Goal: Task Accomplishment & Management: Use online tool/utility

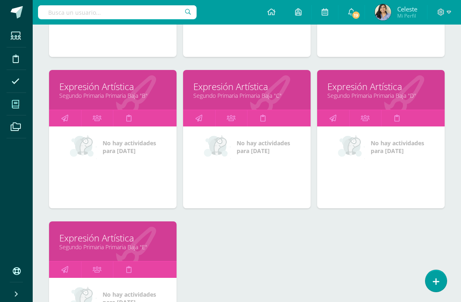
scroll to position [385, 0]
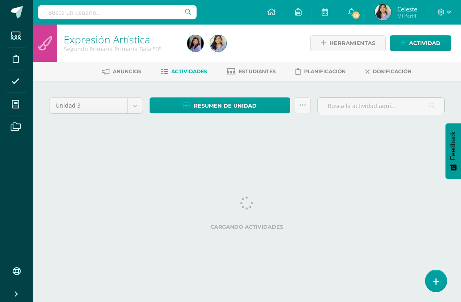
click at [115, 153] on html "Estudiantes Disciplina Asistencia Mis cursos Archivos Soporte Centro de ayuda Ú…" at bounding box center [230, 76] width 461 height 153
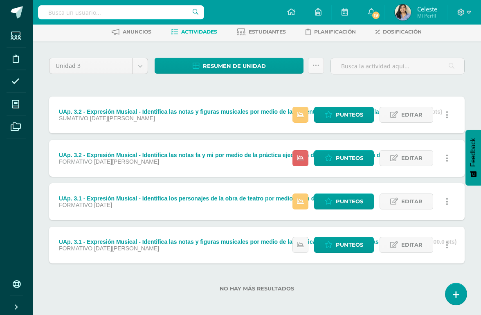
scroll to position [45, 0]
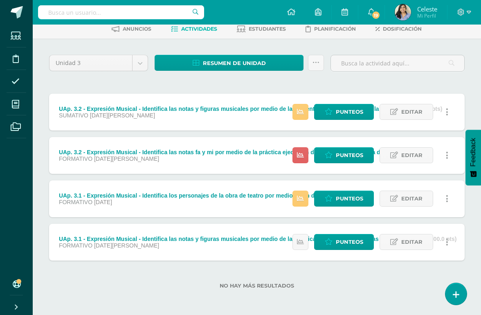
click at [318, 117] on link "Punteos" at bounding box center [344, 112] width 60 height 16
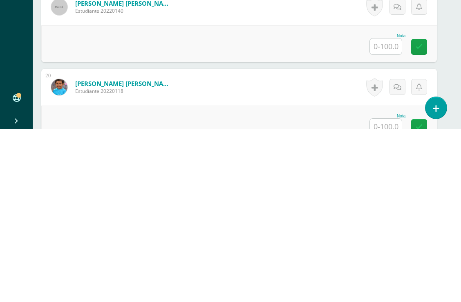
scroll to position [1566, 0]
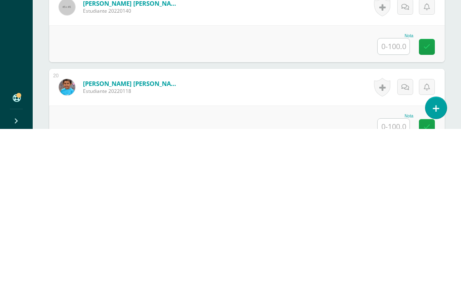
click at [381, 211] on input "text" at bounding box center [394, 219] width 32 height 16
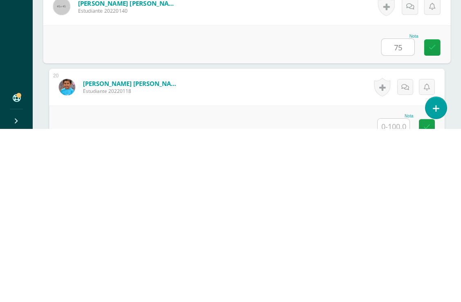
type input "75"
click at [93, 279] on div "Nota" at bounding box center [247, 297] width 396 height 37
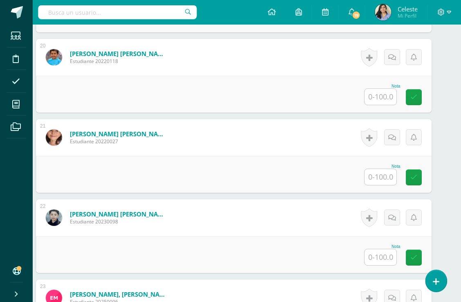
scroll to position [1769, 13]
click at [388, 94] on input "text" at bounding box center [381, 97] width 32 height 16
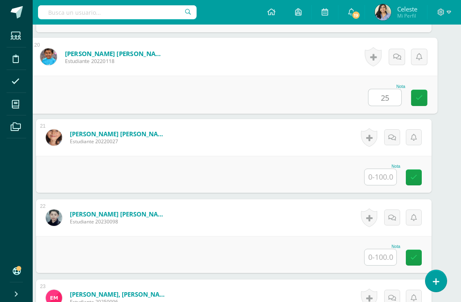
type input "25"
click at [273, 103] on div "Nota 25" at bounding box center [234, 95] width 408 height 38
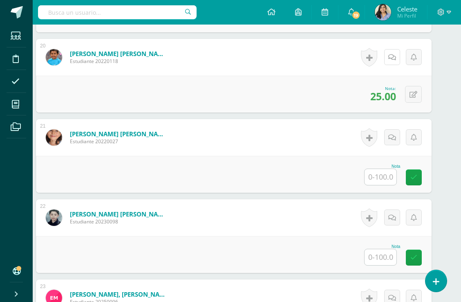
click at [391, 62] on link at bounding box center [392, 57] width 16 height 16
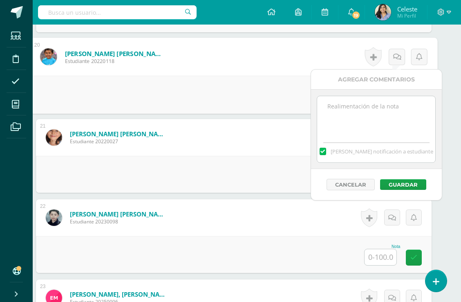
click at [364, 126] on textarea at bounding box center [376, 116] width 118 height 41
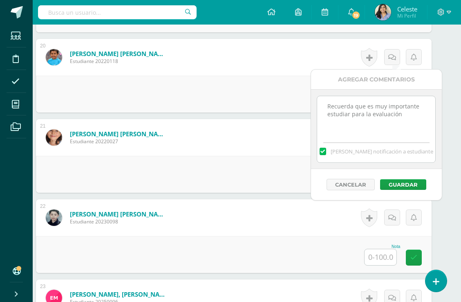
type textarea "Recuerda que es muy importante estudiar para la evaluación"
click at [399, 187] on button "Guardar" at bounding box center [403, 184] width 46 height 11
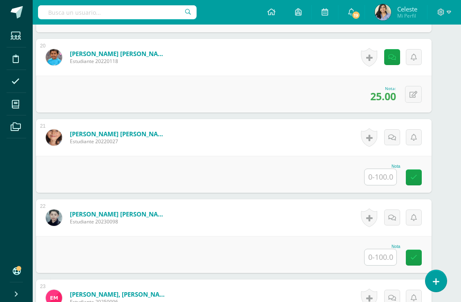
scroll to position [1800, 0]
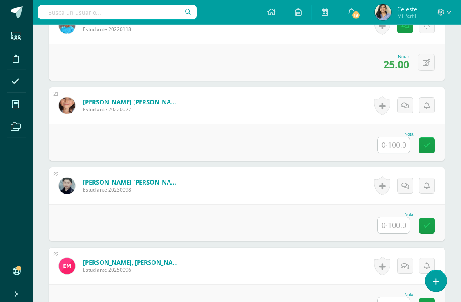
click at [382, 146] on input "text" at bounding box center [394, 145] width 32 height 16
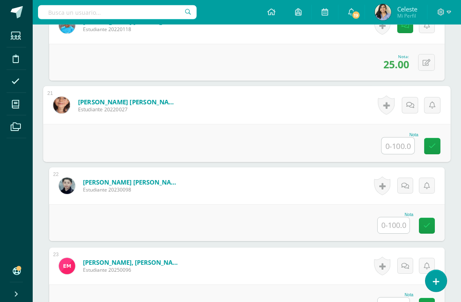
scroll to position [1800, 19]
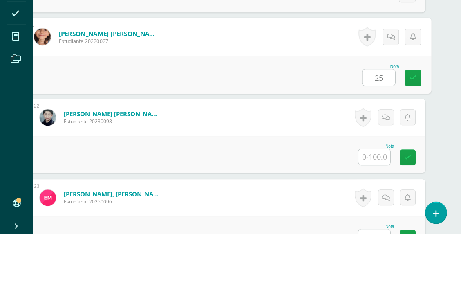
type input "25"
click at [97, 124] on div "Nota 25" at bounding box center [228, 143] width 408 height 38
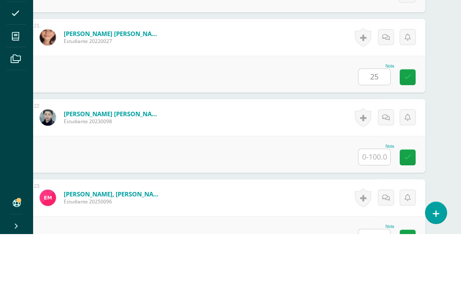
scroll to position [1869, 20]
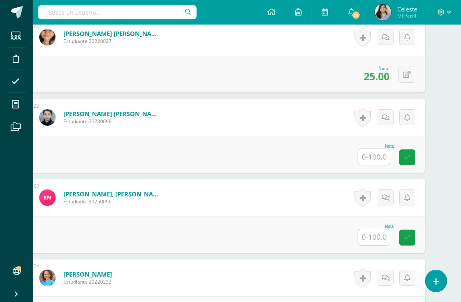
click at [376, 38] on div "Historial de actividad No hay historial para esta actividad Agregar Comentarios…" at bounding box center [385, 37] width 82 height 37
click at [385, 43] on link at bounding box center [386, 37] width 16 height 16
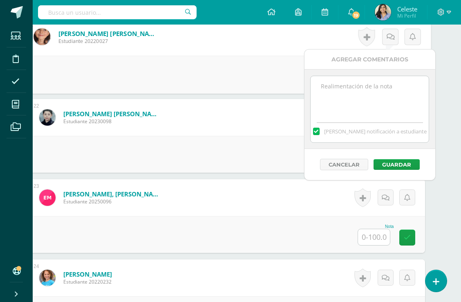
click at [371, 92] on textarea at bounding box center [370, 96] width 118 height 41
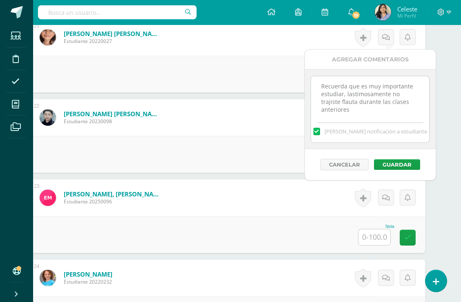
type textarea "Recuerda que es muy importante estudiar, lastimosamente no trajiste flauta dura…"
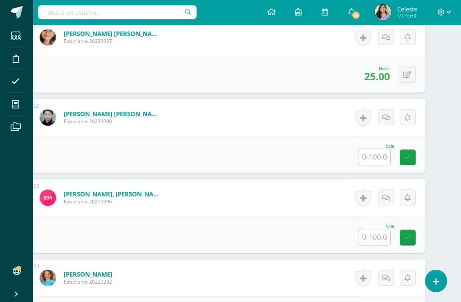
click at [143, 106] on div "Méndez Luna, Sergio André Estudiante 20230098" at bounding box center [101, 117] width 142 height 37
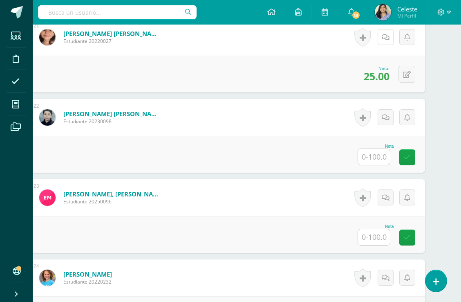
click at [390, 43] on link at bounding box center [386, 37] width 16 height 16
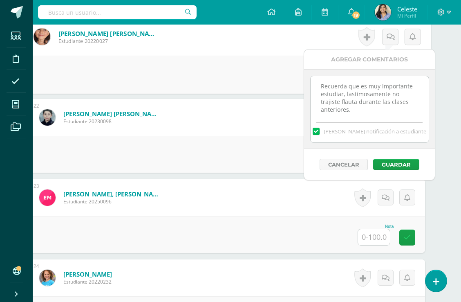
click at [395, 169] on button "Guardar" at bounding box center [396, 164] width 46 height 11
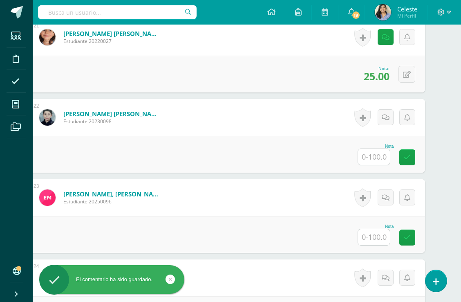
click at [217, 108] on form "Méndez Luna, Sergio André Estudiante 20230098 Nota 0 Logros N/A" at bounding box center [227, 117] width 396 height 37
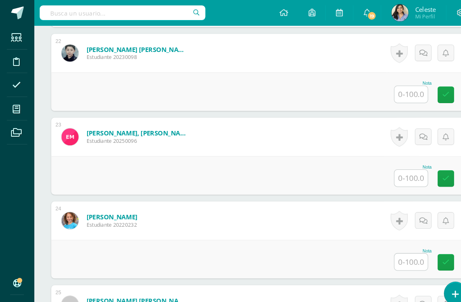
scroll to position [1942, 0]
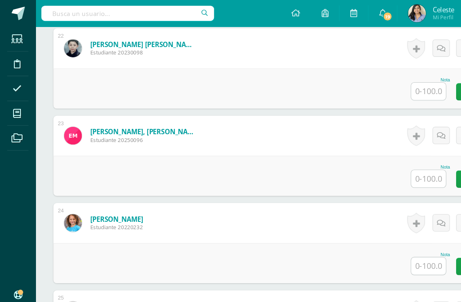
click at [391, 86] on input "text" at bounding box center [394, 84] width 32 height 16
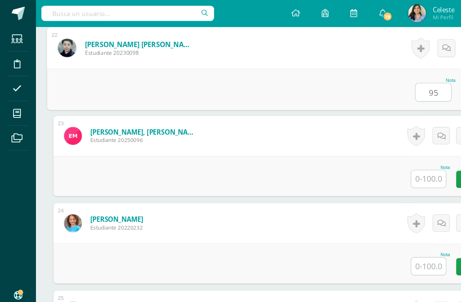
type input "95"
click at [213, 101] on div "Nota 95" at bounding box center [247, 82] width 408 height 38
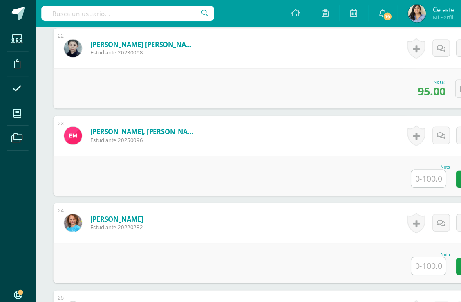
scroll to position [1961, 0]
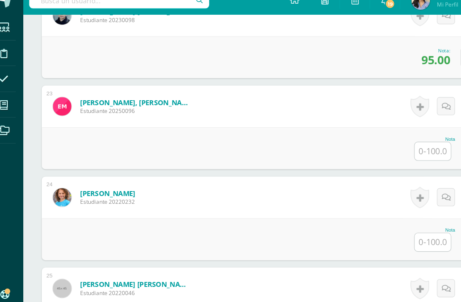
click at [379, 137] on input "text" at bounding box center [394, 145] width 32 height 16
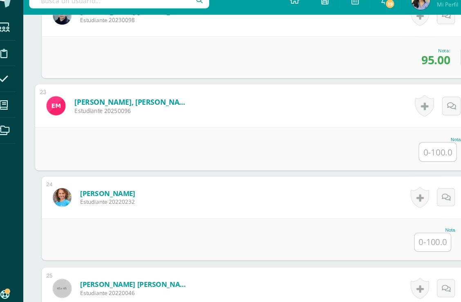
scroll to position [1961, 19]
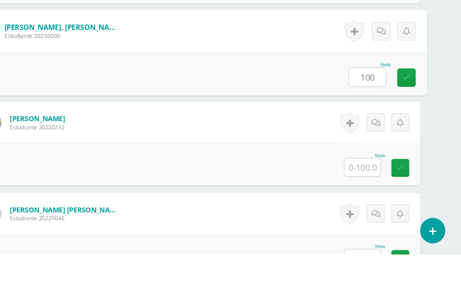
type input "100"
click at [220, 124] on div "Nota 100" at bounding box center [228, 143] width 408 height 38
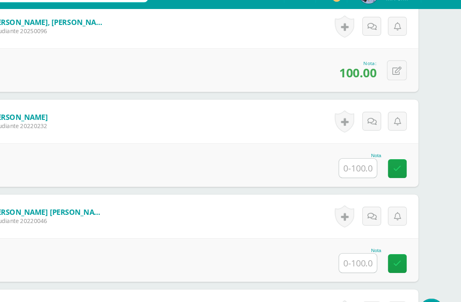
scroll to position [2027, 20]
click at [358, 151] on input "text" at bounding box center [374, 159] width 32 height 16
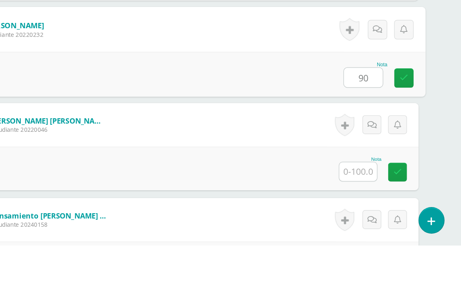
type input "90"
click at [142, 138] on div "Nota 90" at bounding box center [227, 157] width 408 height 38
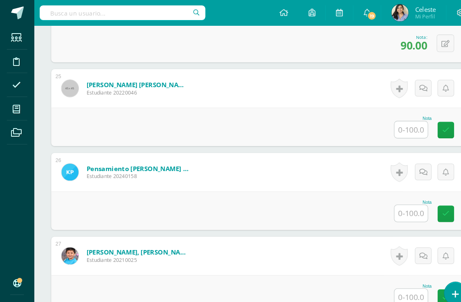
scroll to position [2142, 0]
click at [402, 118] on input "text" at bounding box center [394, 124] width 32 height 16
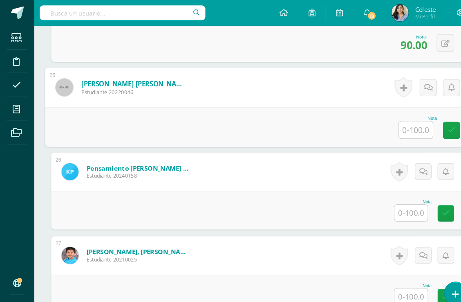
scroll to position [2142, 20]
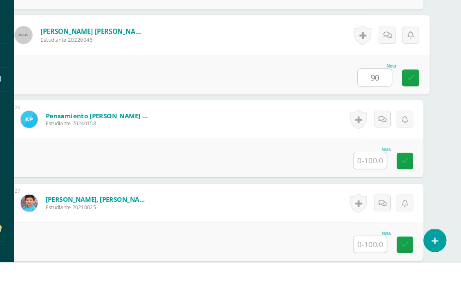
type input "90"
click at [273, 65] on form "Muñoz Polanco, Nicolás Ignacio Estudiante 20220046 Nota 90 0 Logros" at bounding box center [227, 84] width 408 height 38
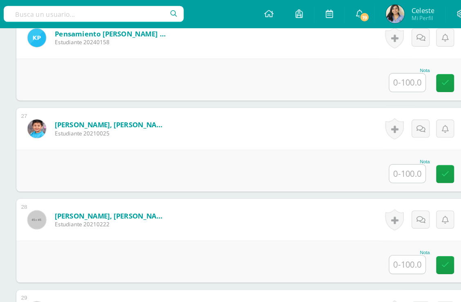
scroll to position [2272, 0]
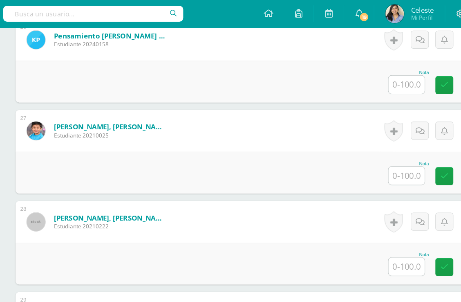
click at [378, 157] on input "text" at bounding box center [394, 155] width 32 height 16
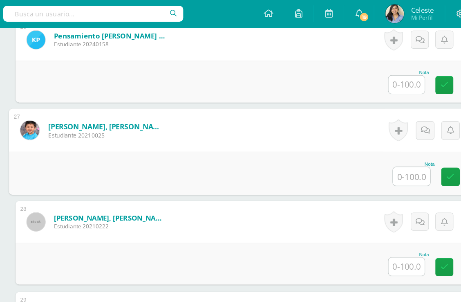
scroll to position [2272, 19]
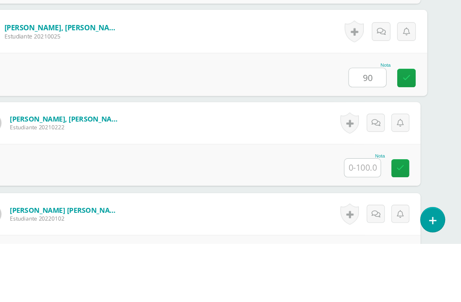
type input "90"
click at [232, 134] on div "Nota 90" at bounding box center [228, 153] width 408 height 38
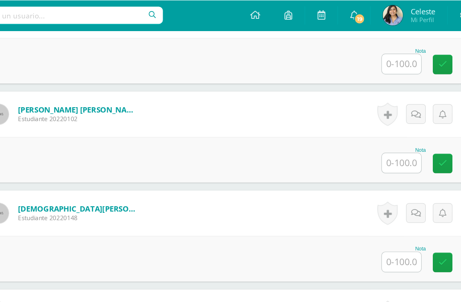
scroll to position [2437, 4]
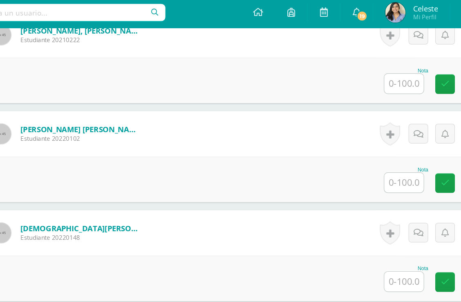
click at [374, 144] on input "text" at bounding box center [390, 150] width 32 height 16
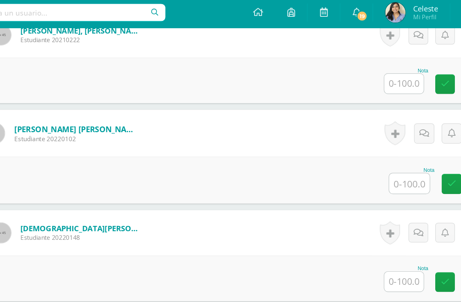
scroll to position [2437, 19]
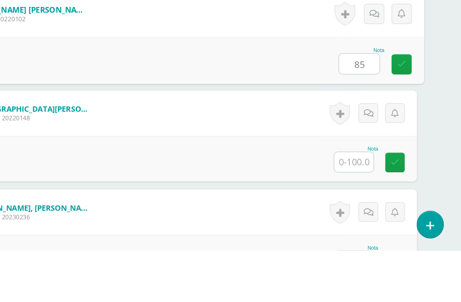
type input "85"
click at [145, 129] on div "Nota 85" at bounding box center [228, 148] width 408 height 38
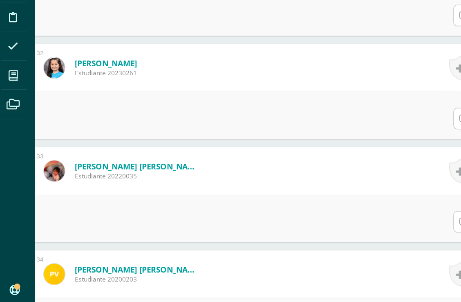
scroll to position [2695, 19]
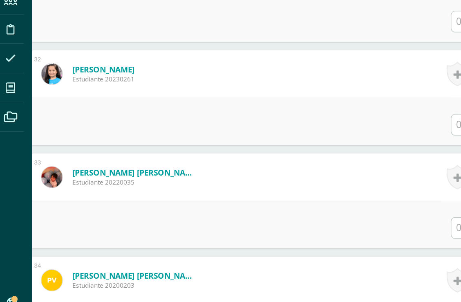
click at [155, 272] on div "Nota" at bounding box center [228, 290] width 396 height 37
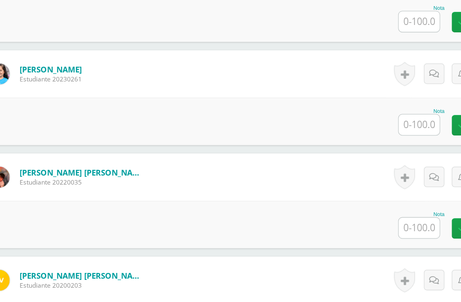
click at [359, 125] on input "text" at bounding box center [375, 133] width 32 height 16
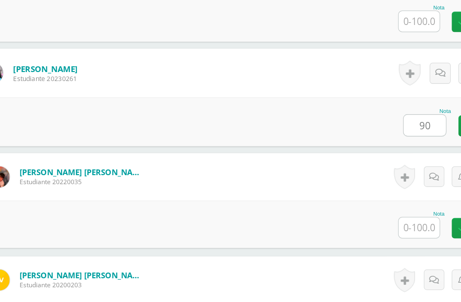
type input "90"
click at [171, 74] on form "Velásquez Garcia, Mia Carolina Estudiante 20230261 Nota 90 0 Logros" at bounding box center [228, 93] width 408 height 38
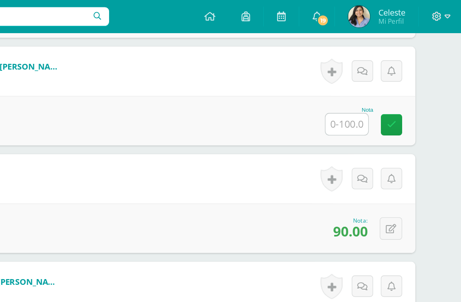
scroll to position [2652, 20]
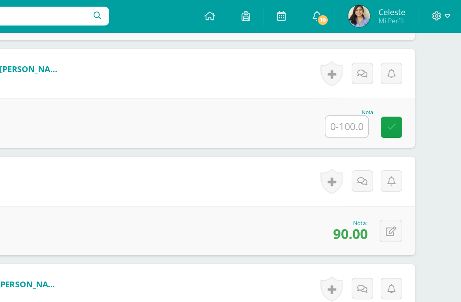
click at [358, 94] on input "text" at bounding box center [374, 95] width 32 height 16
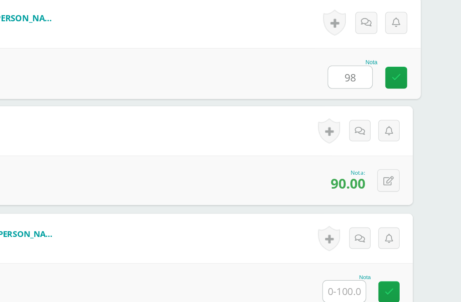
type input "98"
click at [177, 74] on div "Nota 98" at bounding box center [227, 93] width 408 height 38
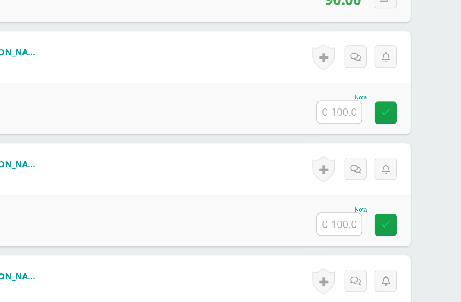
scroll to position [2792, 20]
click at [358, 108] on input "text" at bounding box center [374, 116] width 32 height 16
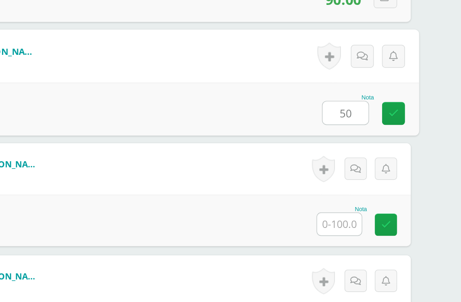
type input "50"
click at [92, 94] on div "Nota 50" at bounding box center [227, 113] width 408 height 38
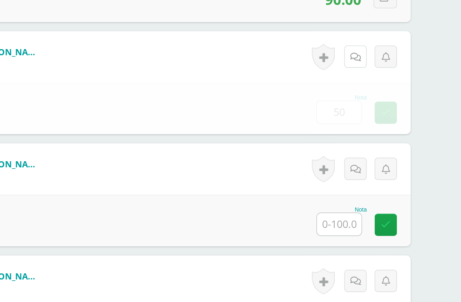
click at [378, 68] on link at bounding box center [386, 76] width 16 height 16
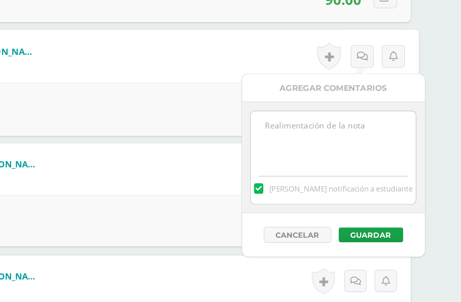
click at [311, 115] on textarea at bounding box center [370, 135] width 118 height 41
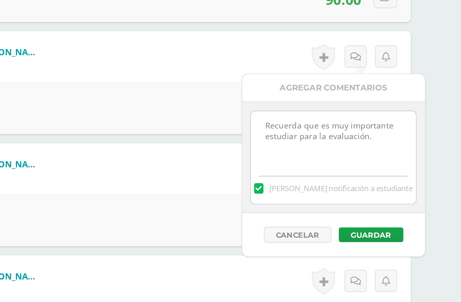
type textarea "Recuerda que es muy importante estudiar para la evaluación."
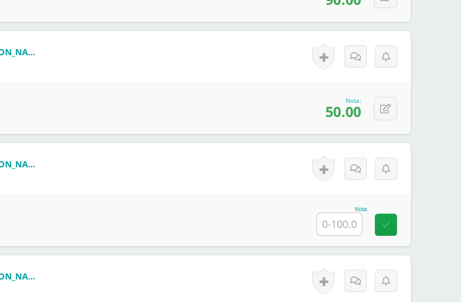
click at [90, 94] on div "0 Logros Logros obtenidos Aún no hay logros agregados Nota: 50.00" at bounding box center [227, 112] width 396 height 37
click at [382, 73] on icon at bounding box center [386, 76] width 8 height 7
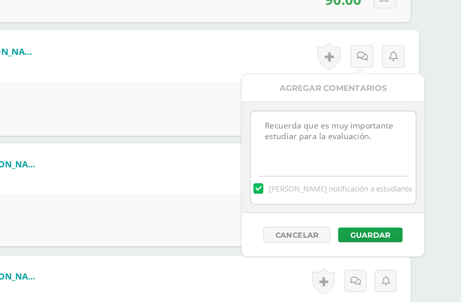
click at [373, 198] on button "Guardar" at bounding box center [396, 203] width 46 height 11
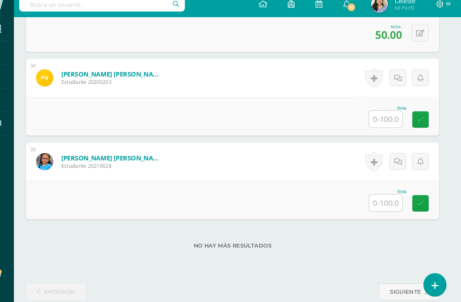
scroll to position [2866, 9]
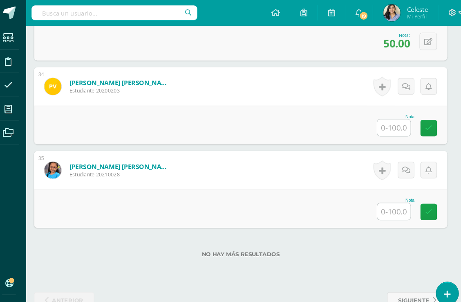
click at [382, 205] on input "text" at bounding box center [385, 202] width 32 height 16
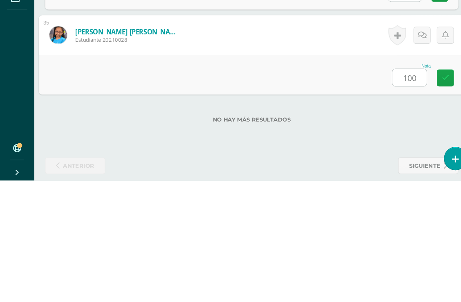
scroll to position [2865, 0]
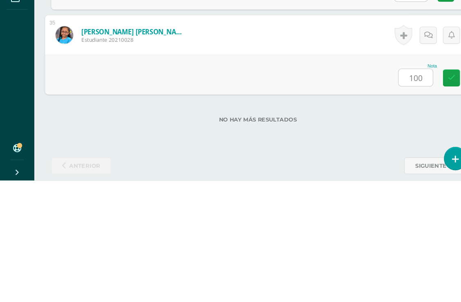
type input "100"
click at [139, 182] on div "Nota 100" at bounding box center [247, 201] width 408 height 38
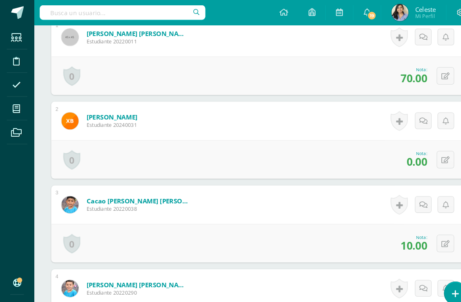
scroll to position [0, 0]
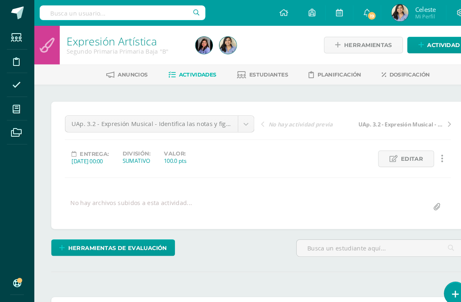
click at [11, 103] on span at bounding box center [16, 104] width 18 height 18
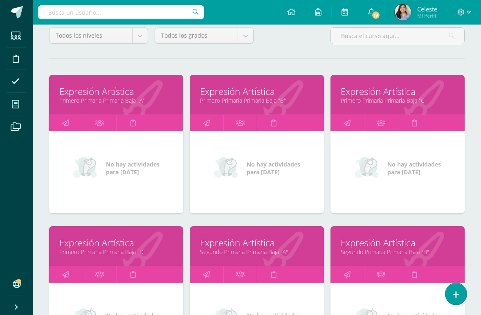
scroll to position [94, 0]
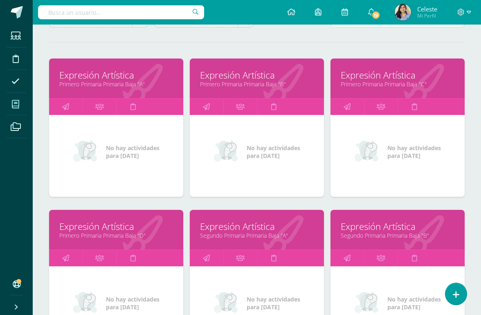
click at [230, 237] on link "Segundo Primaria Primaria Baja "A"" at bounding box center [257, 236] width 114 height 8
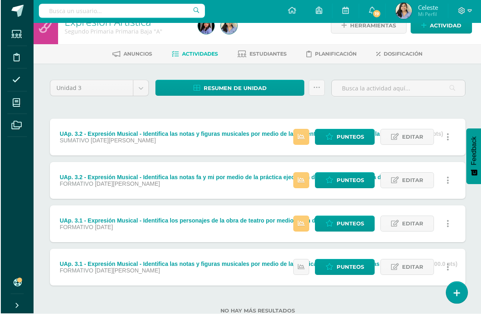
scroll to position [16, 0]
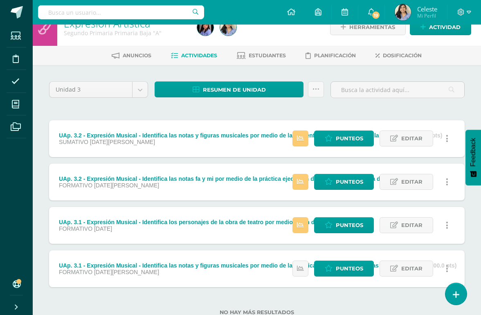
click at [344, 227] on span "Punteos" at bounding box center [349, 225] width 27 height 15
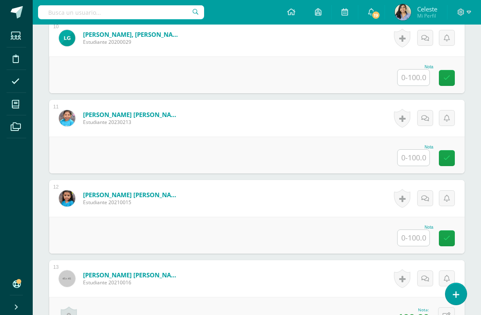
scroll to position [986, 0]
click at [12, 108] on icon at bounding box center [15, 104] width 7 height 8
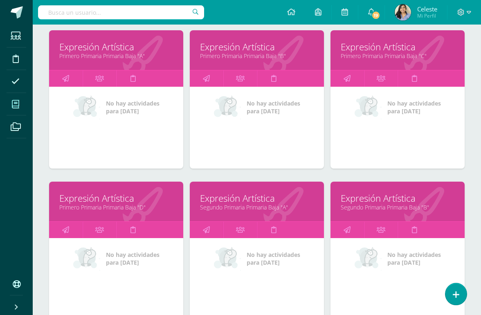
scroll to position [135, 0]
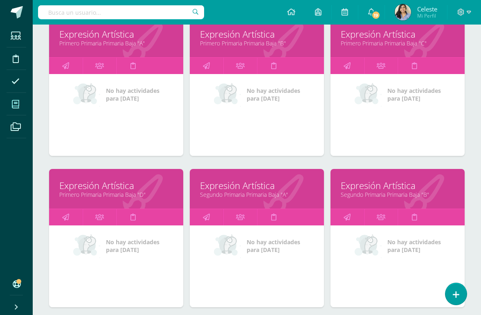
click at [213, 197] on link "Segundo Primaria Primaria Baja "A"" at bounding box center [257, 195] width 114 height 8
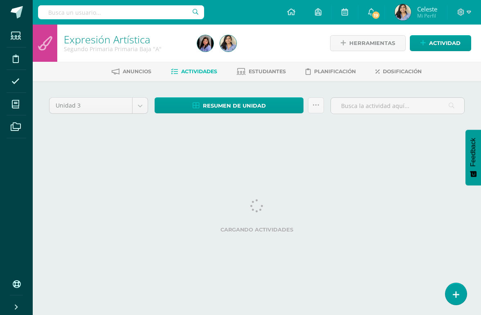
click at [26, 259] on ul "Estudiantes Disciplina Asistencia Mis cursos Archivos" at bounding box center [16, 150] width 33 height 250
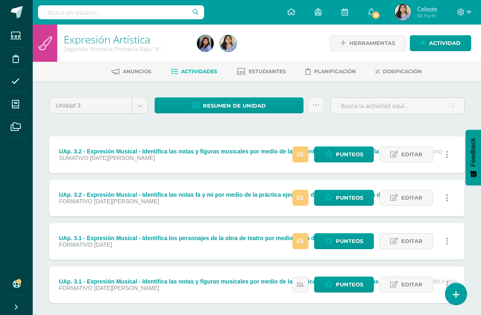
click at [340, 157] on span "Punteos" at bounding box center [349, 154] width 27 height 15
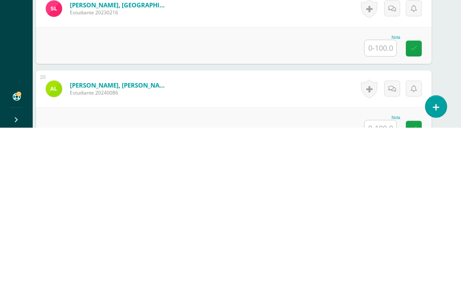
scroll to position [1564, 12]
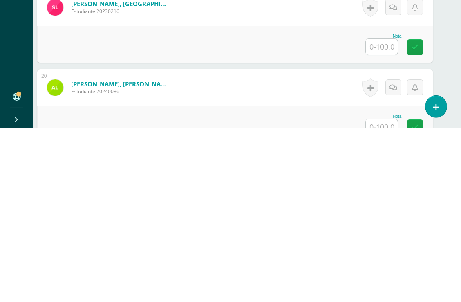
click at [384, 213] on input "text" at bounding box center [382, 221] width 32 height 16
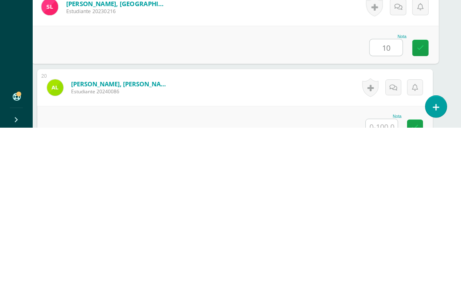
type input "10"
click at [116, 200] on div "Nota 10" at bounding box center [235, 219] width 408 height 38
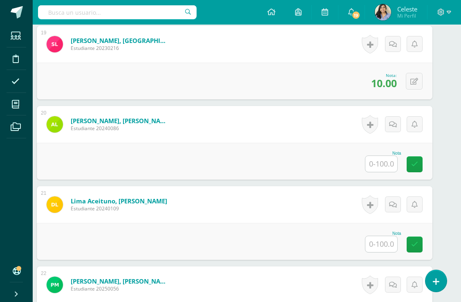
scroll to position [1701, 12]
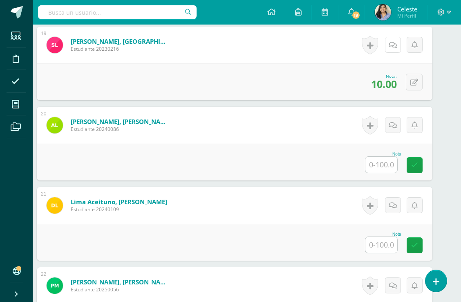
click at [399, 44] on link at bounding box center [393, 45] width 16 height 16
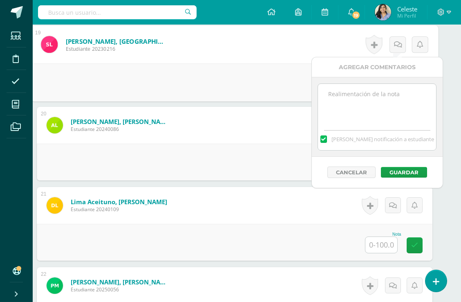
click at [342, 103] on textarea at bounding box center [377, 104] width 118 height 41
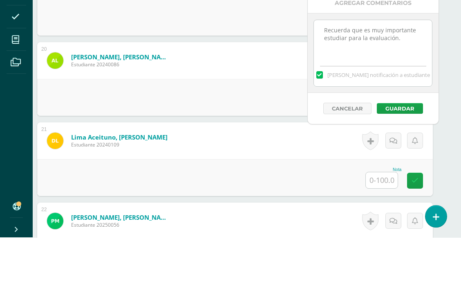
type textarea "Recuerda que es muy importante estudiar para la evaluación."
click at [392, 168] on button "Guardar" at bounding box center [400, 173] width 46 height 11
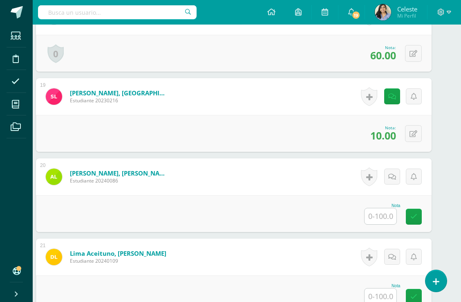
scroll to position [1650, 13]
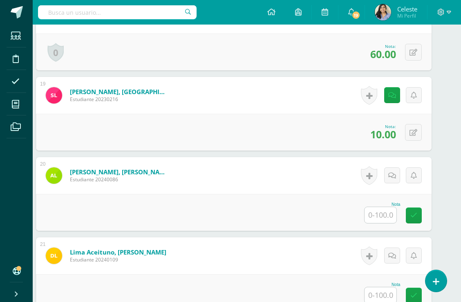
click at [381, 208] on div at bounding box center [380, 215] width 33 height 17
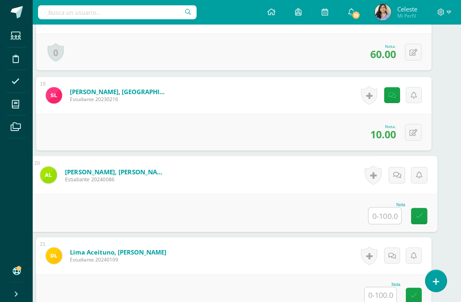
scroll to position [1650, 19]
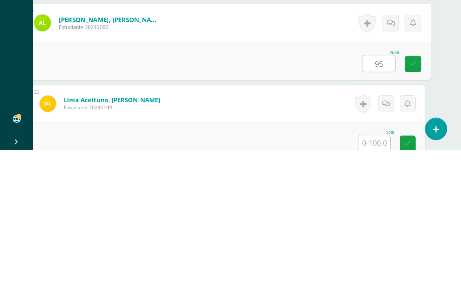
type input "95"
click at [135, 194] on div "Nota 95" at bounding box center [228, 213] width 408 height 38
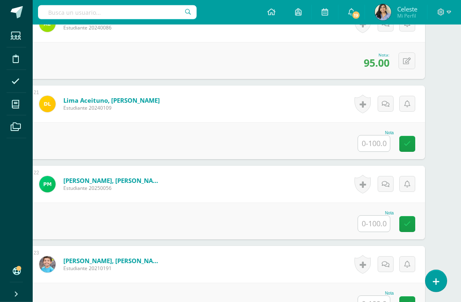
scroll to position [1803, 0]
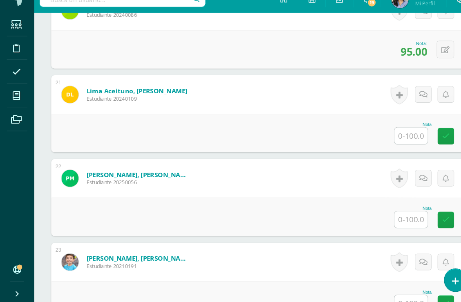
click at [383, 135] on input "text" at bounding box center [394, 143] width 32 height 16
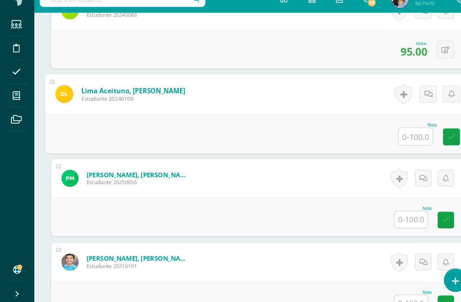
scroll to position [1803, 20]
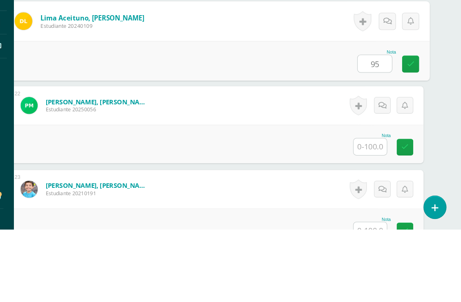
type input "95"
click at [220, 121] on div "Nota 95" at bounding box center [227, 140] width 408 height 38
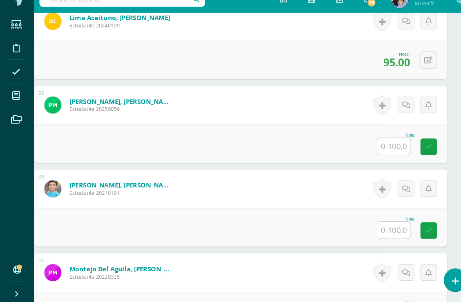
scroll to position [1873, 13]
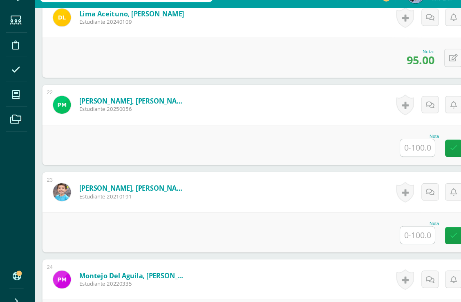
click at [375, 145] on input "text" at bounding box center [385, 153] width 32 height 16
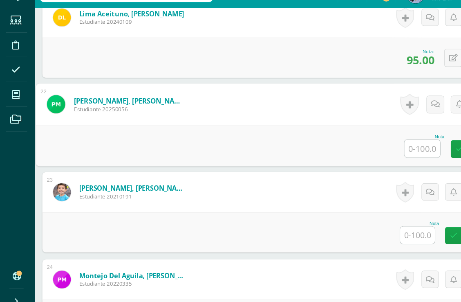
scroll to position [1872, 19]
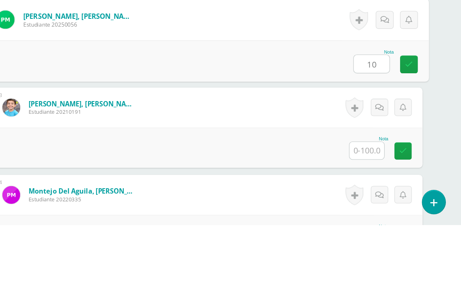
type input "10"
click at [53, 132] on div "Nota 10" at bounding box center [228, 151] width 408 height 38
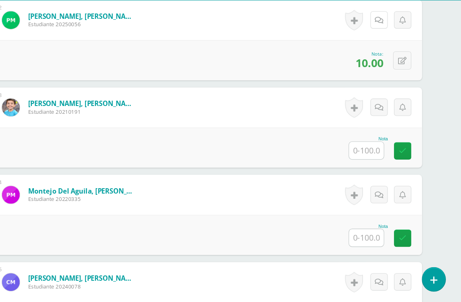
click at [382, 40] on icon at bounding box center [386, 43] width 8 height 7
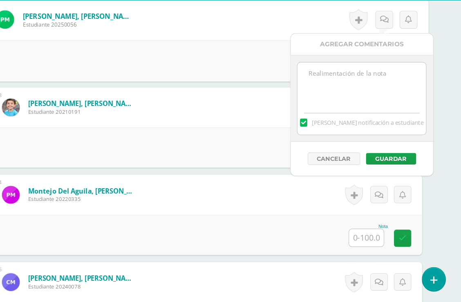
click at [325, 93] on textarea at bounding box center [370, 102] width 118 height 41
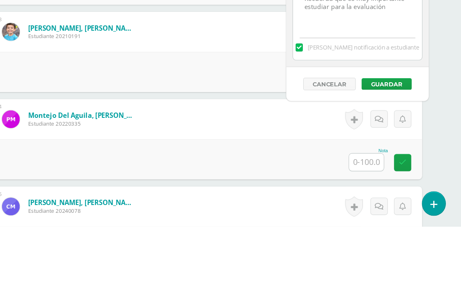
type textarea "Recuerda que es muy importante estudiar para la evaluación"
click at [370, 166] on button "Guardar" at bounding box center [393, 171] width 46 height 11
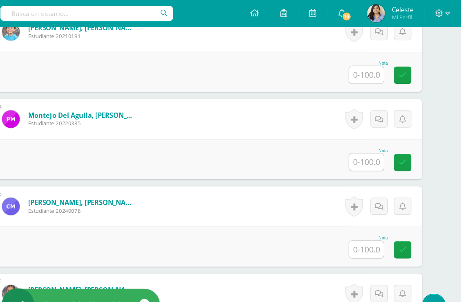
click at [120, 67] on div "Nota" at bounding box center [227, 65] width 396 height 37
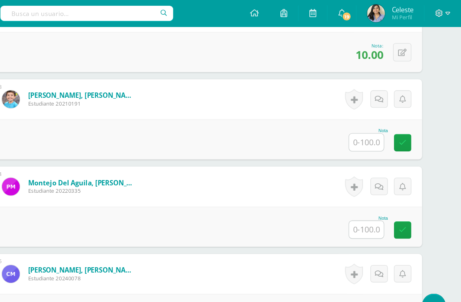
scroll to position [1976, 20]
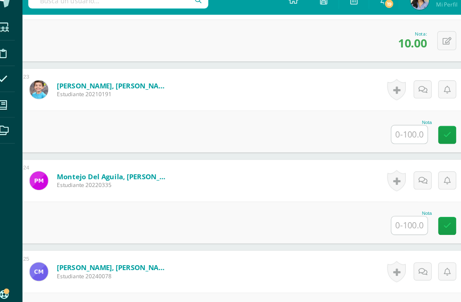
click at [358, 127] on input "text" at bounding box center [374, 130] width 32 height 16
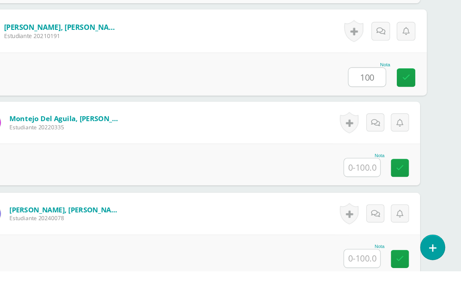
type input "100"
click at [43, 109] on div "Nota 100" at bounding box center [227, 128] width 408 height 38
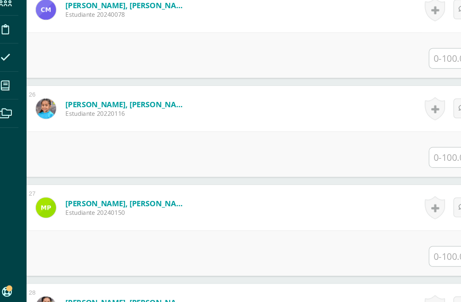
scroll to position [2190, 18]
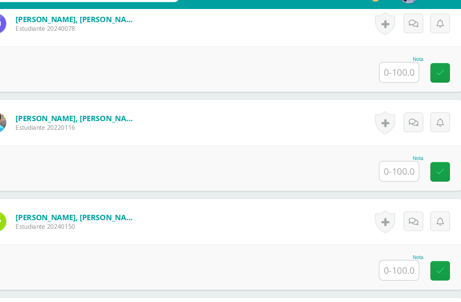
click at [360, 68] on input "text" at bounding box center [376, 76] width 32 height 16
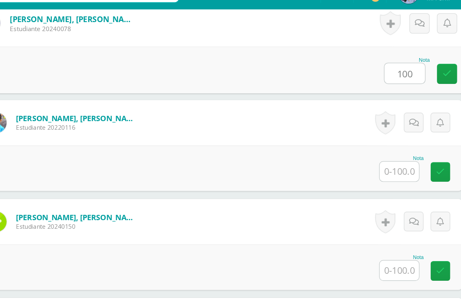
type input "100"
click at [199, 55] on div "Nota 100" at bounding box center [229, 74] width 408 height 38
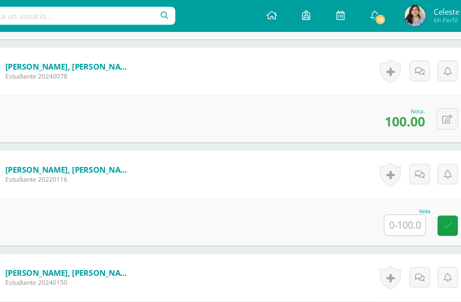
click at [360, 175] on input "text" at bounding box center [376, 175] width 32 height 16
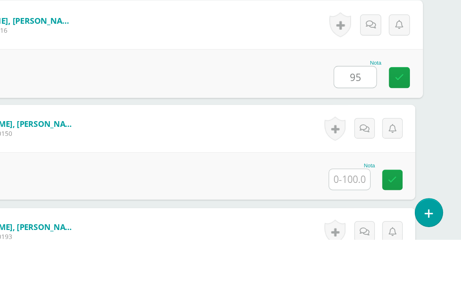
type input "95"
click at [159, 197] on form "[PERSON_NAME], [PERSON_NAME] Estudiante 20240150 Nota 0 [GEOGRAPHIC_DATA]" at bounding box center [228, 215] width 396 height 37
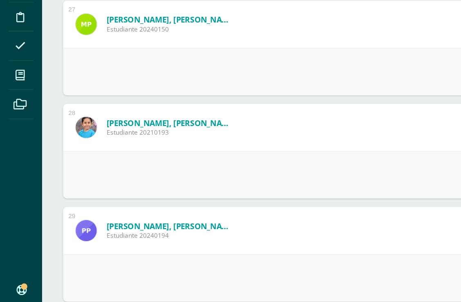
scroll to position [2323, 0]
click at [228, 286] on form "[PERSON_NAME], Marnedic [PERSON_NAME] Estudiante 20230128 Nota 0 [GEOGRAPHIC_DA…" at bounding box center [247, 304] width 396 height 37
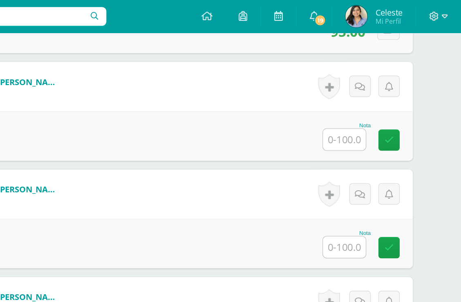
click at [358, 107] on input "text" at bounding box center [374, 104] width 32 height 16
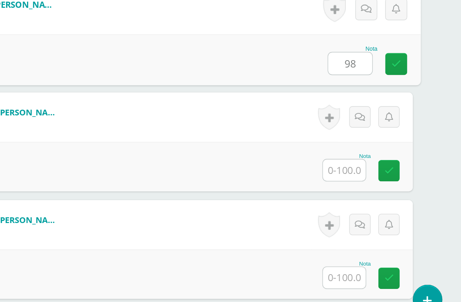
type input "98"
click at [172, 83] on div "Nota 98" at bounding box center [227, 102] width 408 height 38
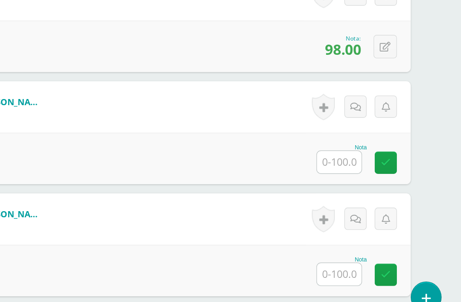
click at [358, 176] on input "text" at bounding box center [374, 184] width 32 height 16
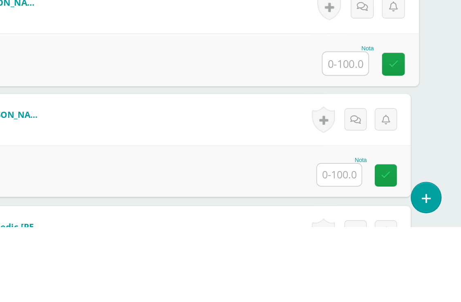
type input "Q"
type input "100"
click at [49, 125] on form "[PERSON_NAME], [PERSON_NAME] Estudiante 20210193 Nota 100 0 [GEOGRAPHIC_DATA]" at bounding box center [227, 144] width 408 height 38
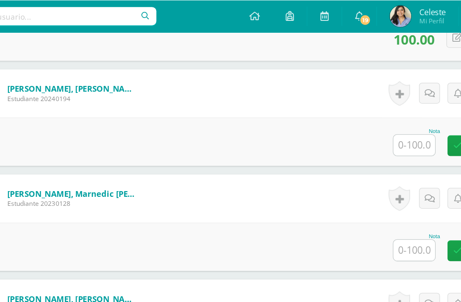
scroll to position [2471, 0]
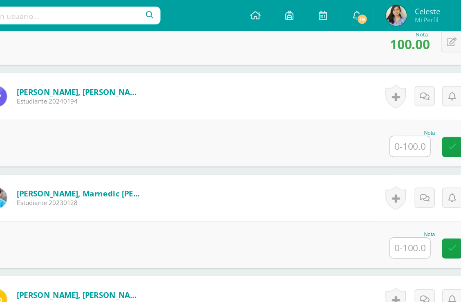
click at [378, 116] on input "text" at bounding box center [394, 116] width 32 height 16
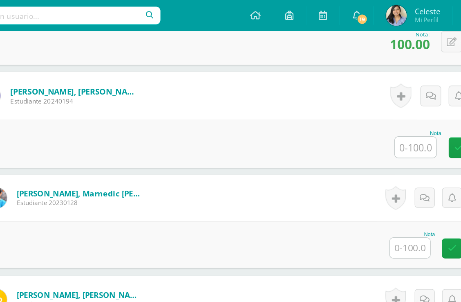
scroll to position [2471, 19]
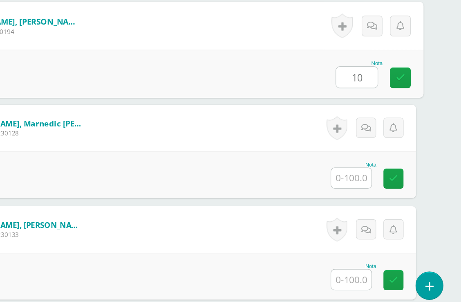
type input "10"
click at [180, 94] on div "Nota 10" at bounding box center [228, 113] width 408 height 38
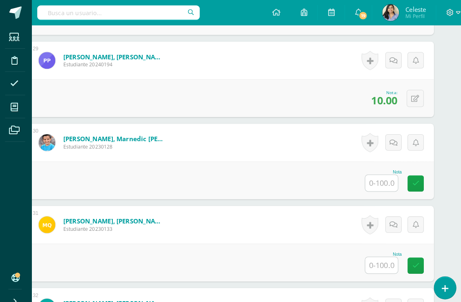
scroll to position [2490, 20]
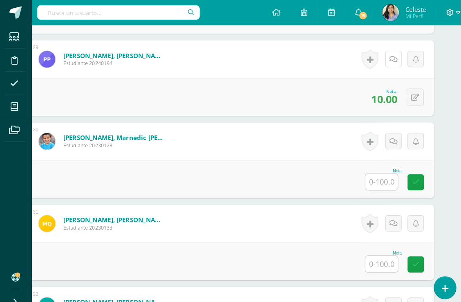
click at [378, 56] on link at bounding box center [386, 57] width 16 height 16
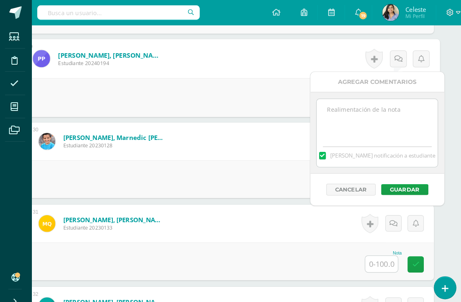
click at [374, 114] on textarea at bounding box center [370, 117] width 118 height 41
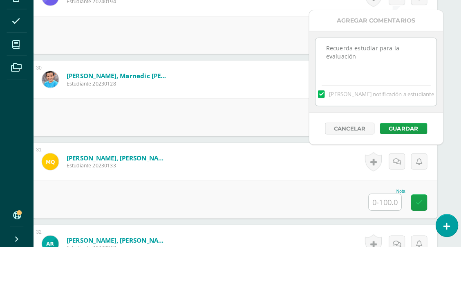
type textarea "Recuerda estudiar para la evaluación"
click at [392, 181] on button "Guardar" at bounding box center [394, 186] width 46 height 11
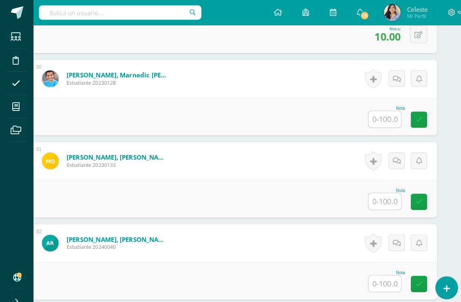
click at [370, 120] on input "text" at bounding box center [376, 116] width 32 height 16
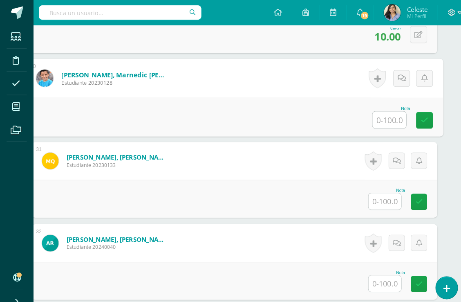
scroll to position [2550, 18]
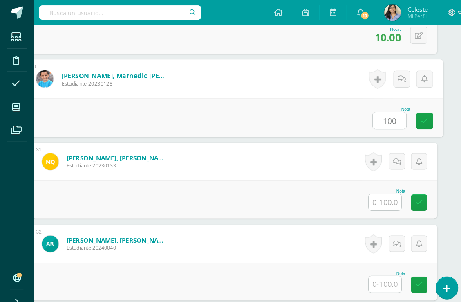
type input "100"
click at [88, 115] on div "Nota 100" at bounding box center [229, 115] width 408 height 38
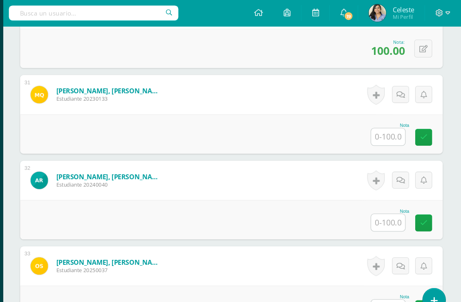
scroll to position [2619, 1]
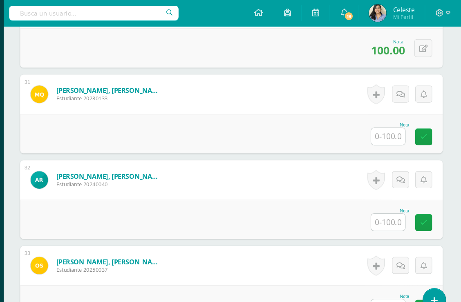
click at [377, 135] on input "text" at bounding box center [393, 128] width 32 height 16
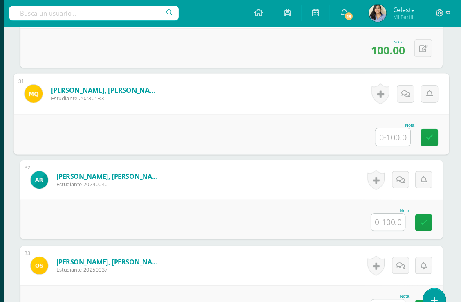
scroll to position [2619, 19]
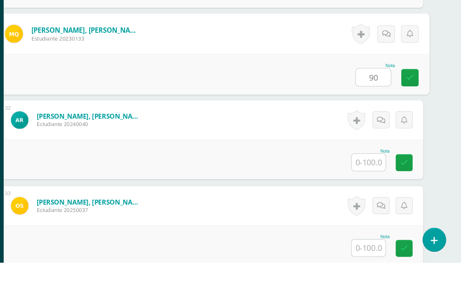
type input "90"
click at [103, 107] on div "Nota 90" at bounding box center [228, 126] width 408 height 38
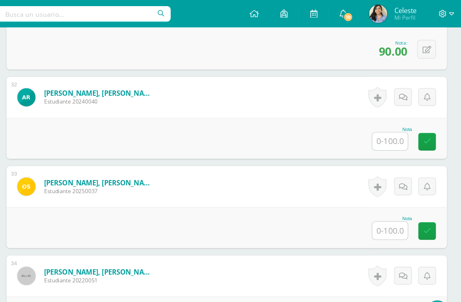
scroll to position [2693, 0]
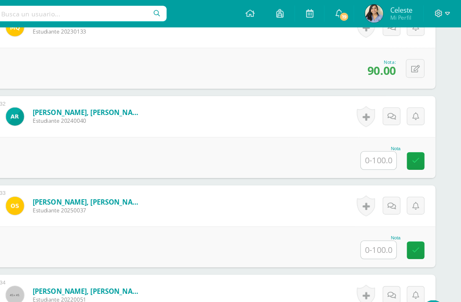
click at [371, 141] on input "text" at bounding box center [387, 144] width 32 height 16
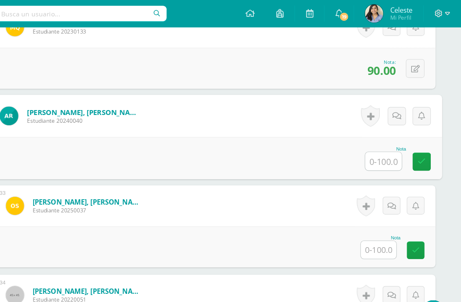
scroll to position [2683, 19]
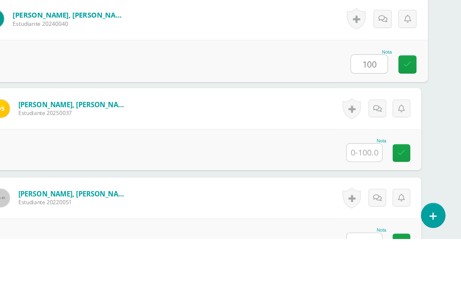
type input "100"
click at [94, 105] on span "Estudiante 20240040" at bounding box center [109, 108] width 101 height 7
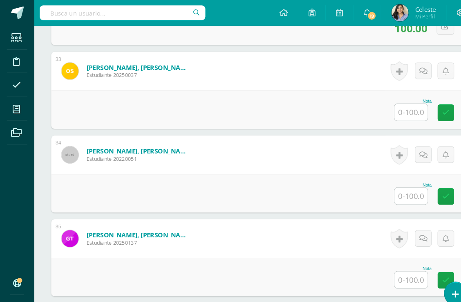
scroll to position [2799, 0]
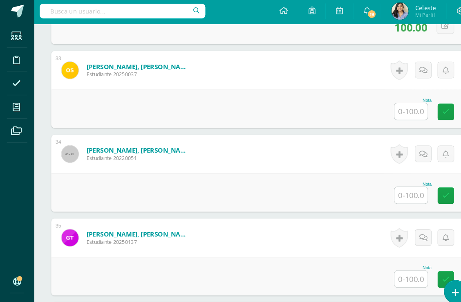
click at [383, 102] on input "text" at bounding box center [394, 108] width 32 height 16
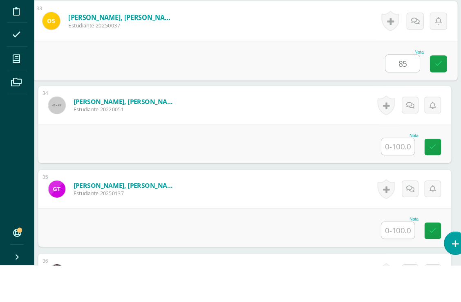
scroll to position [2799, 6]
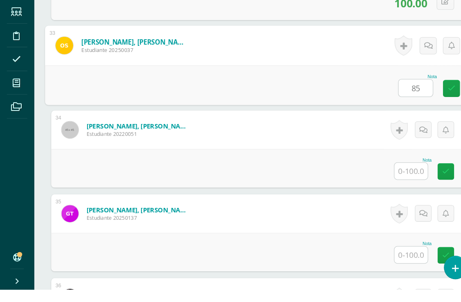
type input "85"
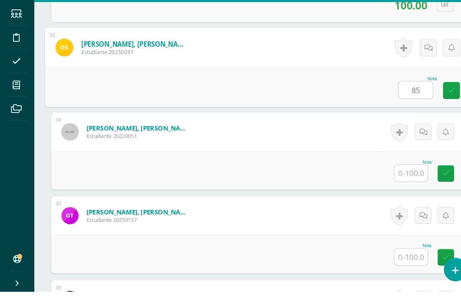
click at [229, 87] on div "Nota 85" at bounding box center [247, 106] width 408 height 38
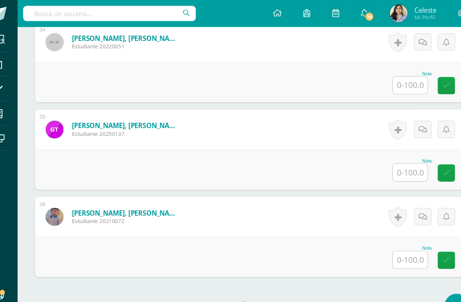
scroll to position [2905, 0]
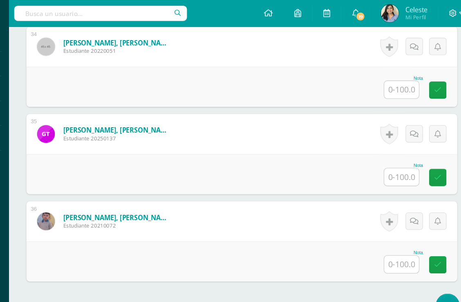
click at [378, 82] on input "text" at bounding box center [394, 82] width 32 height 16
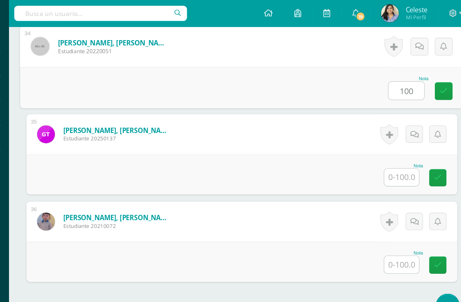
type input "100"
click at [68, 77] on div "Nota 100" at bounding box center [247, 80] width 408 height 38
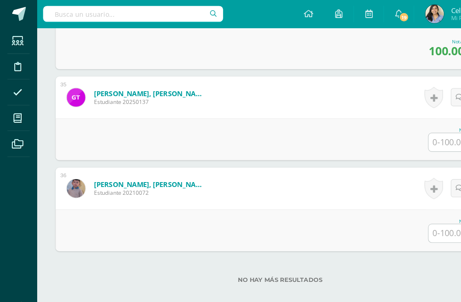
scroll to position [2942, 0]
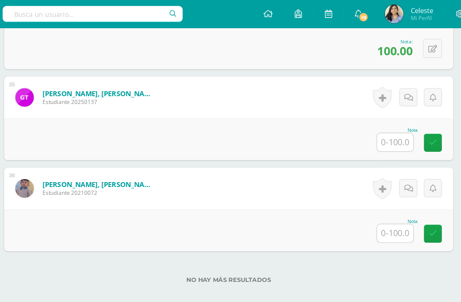
click at [368, 125] on input "text" at bounding box center [384, 125] width 32 height 16
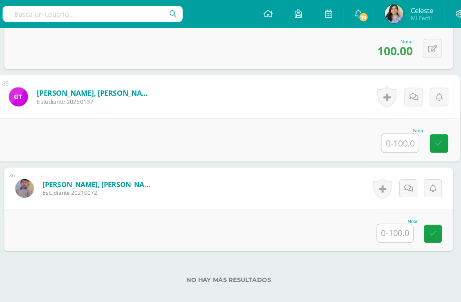
scroll to position [2942, 19]
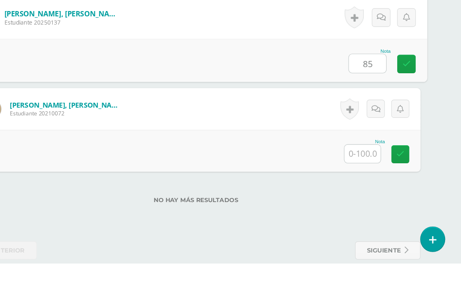
type input "85"
click at [178, 104] on div "Nota 85" at bounding box center [228, 123] width 408 height 38
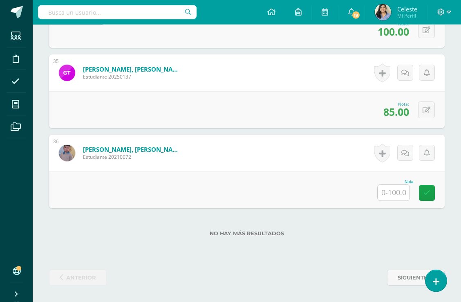
scroll to position [2959, 0]
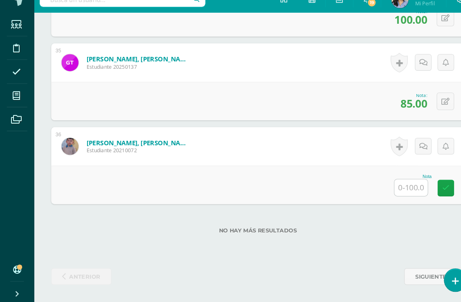
click at [387, 184] on input "text" at bounding box center [394, 192] width 32 height 16
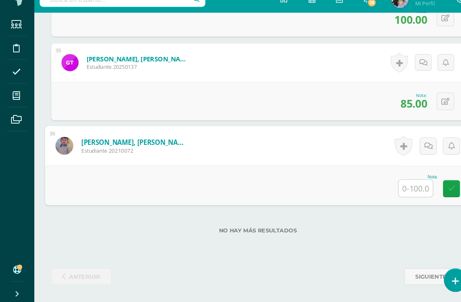
scroll to position [2959, 20]
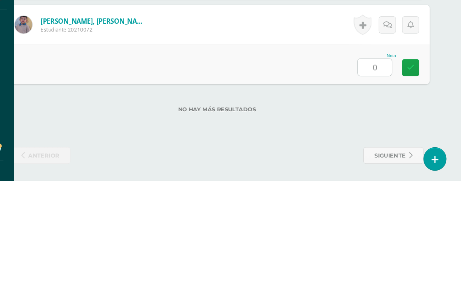
type input "0"
click at [269, 208] on div "No hay más resultados" at bounding box center [227, 227] width 396 height 38
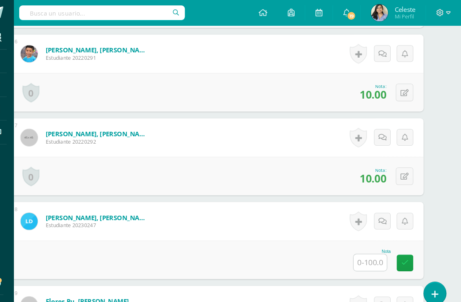
scroll to position [654, 20]
